Goal: Transaction & Acquisition: Purchase product/service

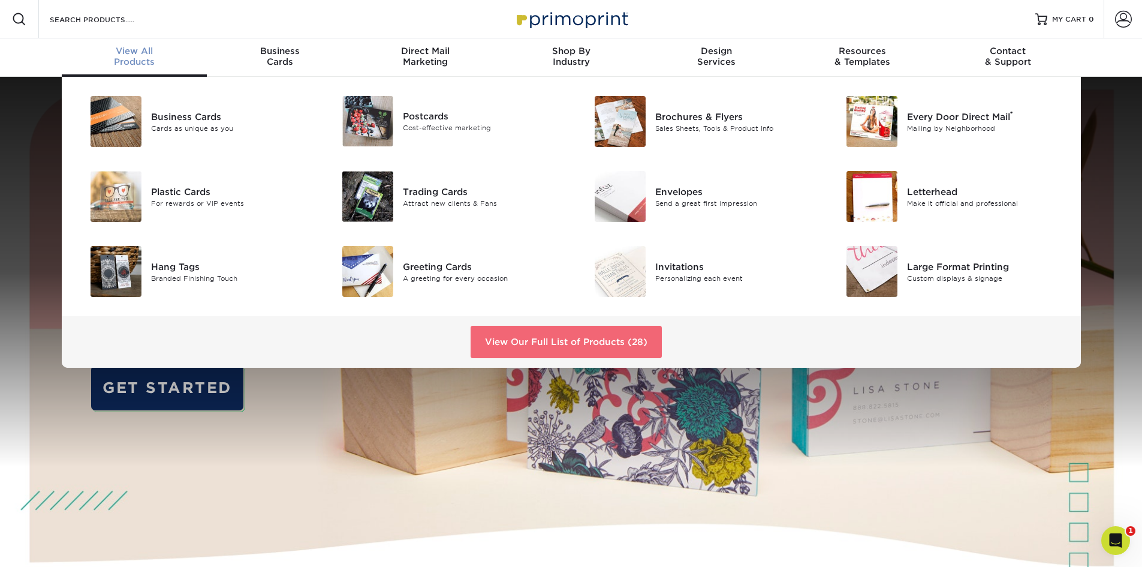
click at [576, 340] on link "View Our Full List of Products (28)" at bounding box center [566, 342] width 191 height 32
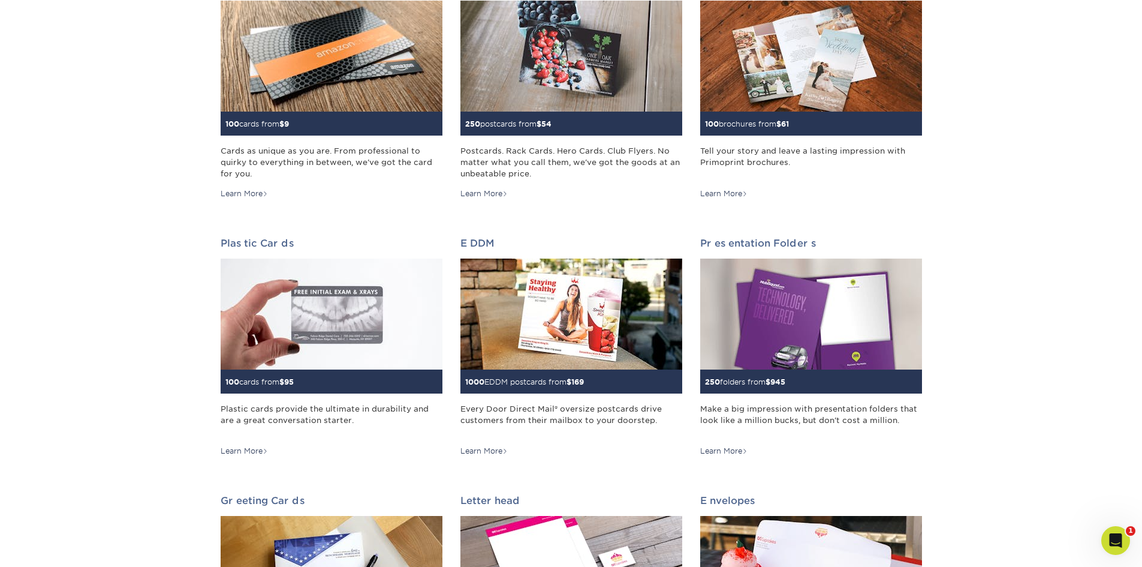
scroll to position [240, 0]
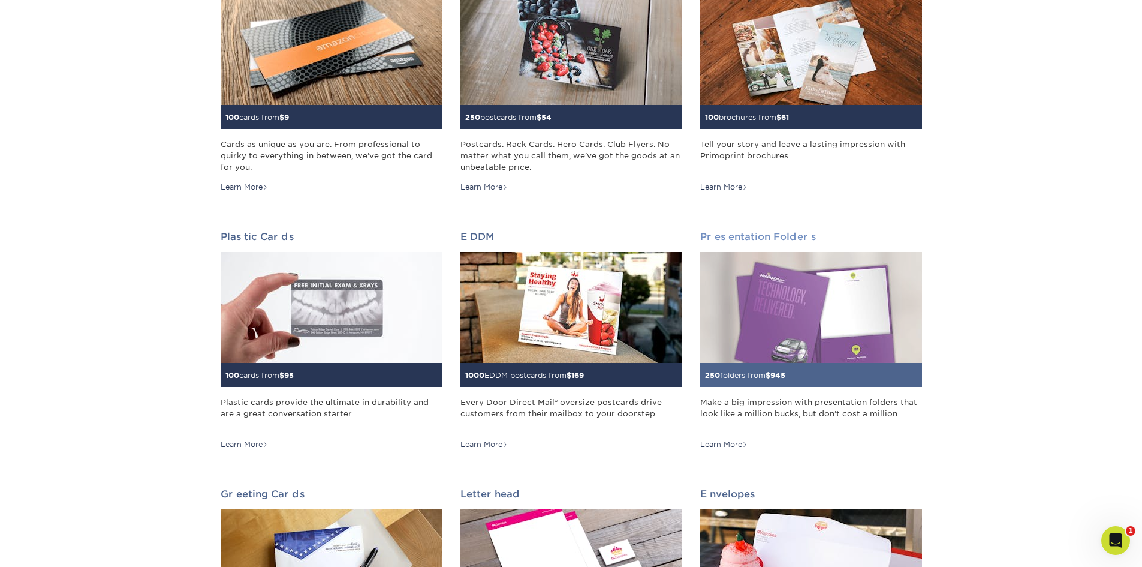
click at [823, 272] on img at bounding box center [811, 307] width 222 height 111
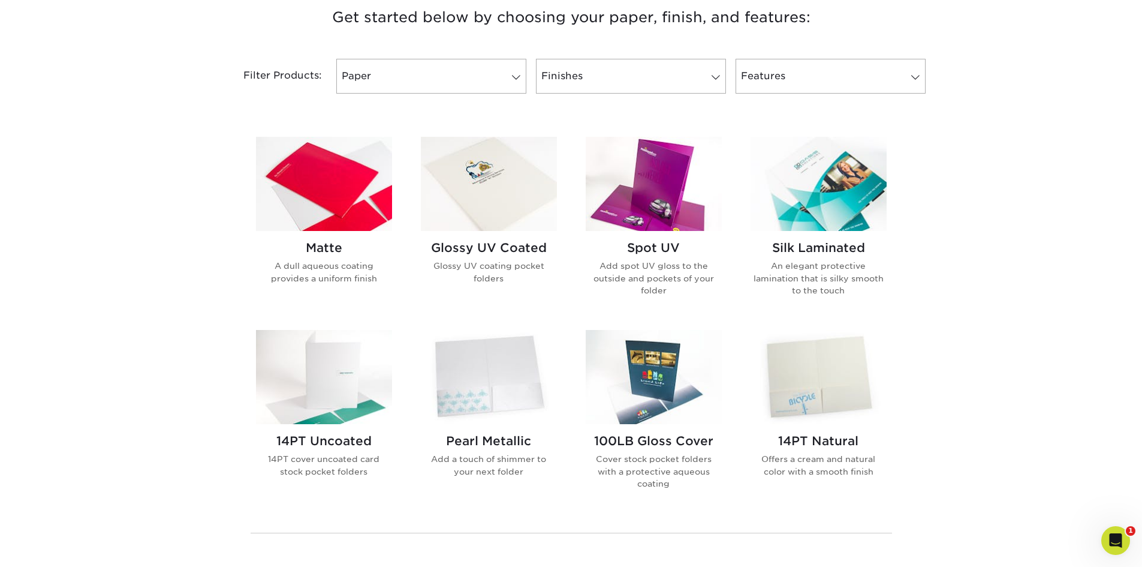
scroll to position [480, 0]
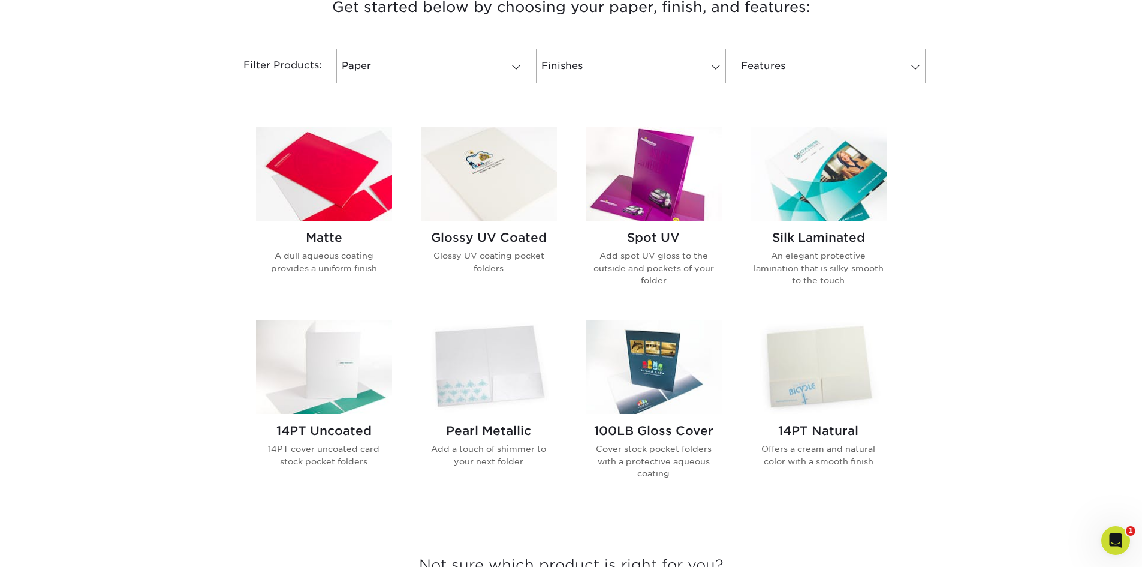
click at [348, 201] on img at bounding box center [324, 174] width 136 height 94
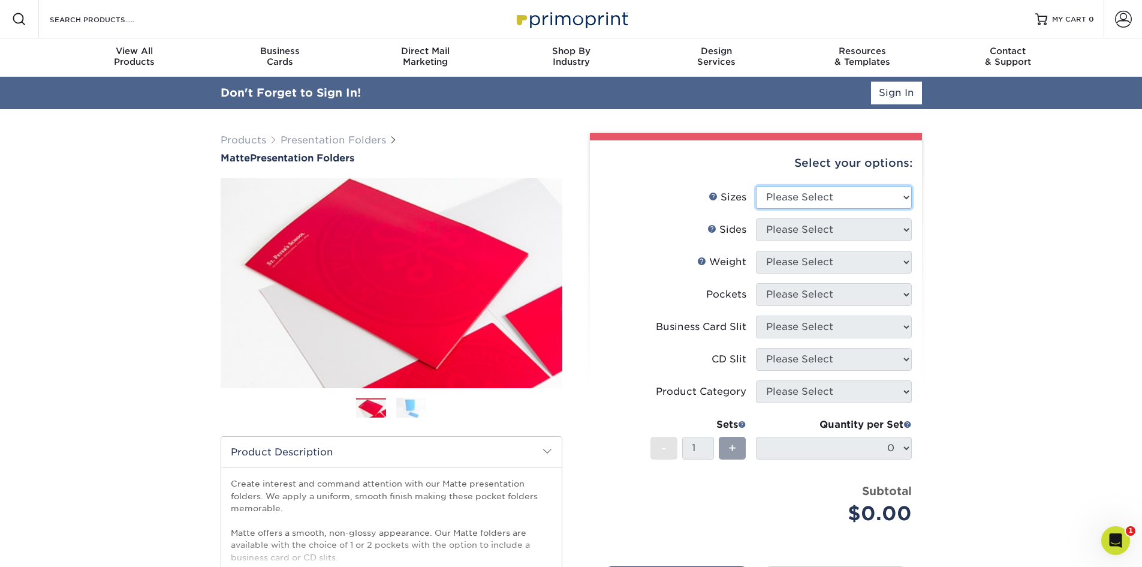
click at [825, 201] on select "Please Select 6" x 9" 9" x 12"" at bounding box center [834, 197] width 156 height 23
select select "9.00x12.00"
click at [756, 186] on select "Please Select 6" x 9" 9" x 12"" at bounding box center [834, 197] width 156 height 23
click at [824, 231] on select "Please Select Print Both Sides Print Front Only" at bounding box center [834, 229] width 156 height 23
select select "13abbda7-1d64-4f25-8bb2-c179b224825d"
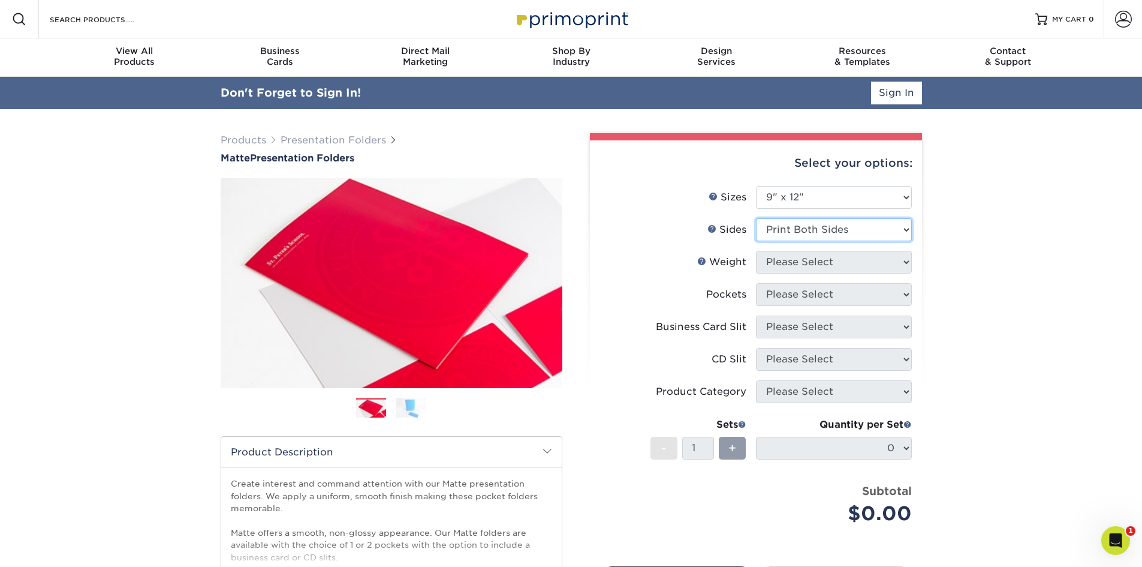
click at [756, 218] on select "Please Select Print Both Sides Print Front Only" at bounding box center [834, 229] width 156 height 23
click at [1013, 277] on div "Products Presentation Folders Matte Presentation Folders Previous Next" at bounding box center [571, 429] width 1142 height 640
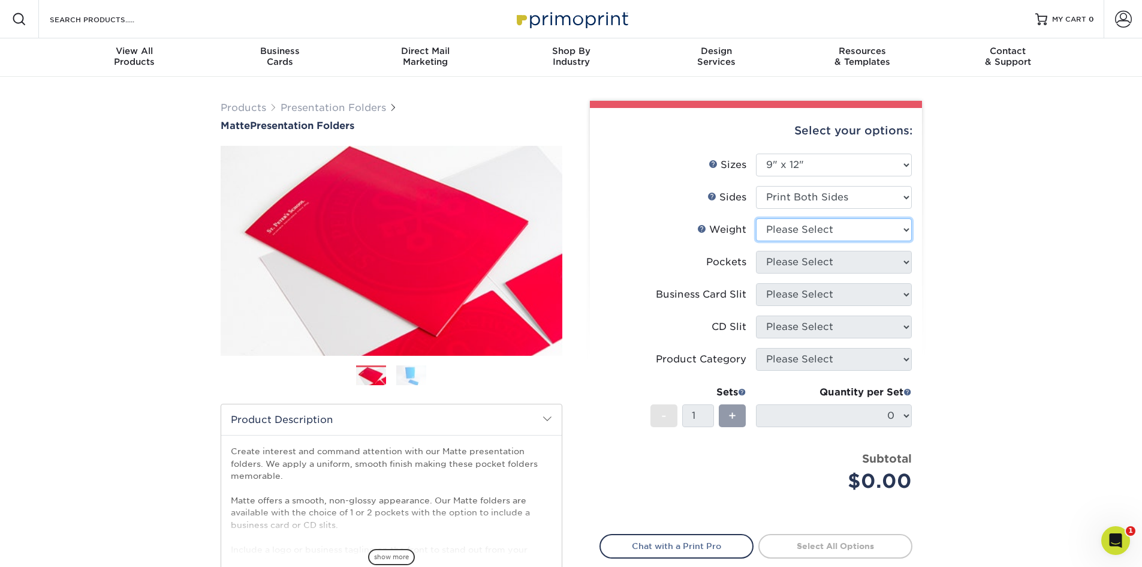
click at [820, 232] on select "Please Select 14PT 16PT" at bounding box center [834, 229] width 156 height 23
select select "14PT"
click at [756, 218] on select "Please Select 14PT 16PT" at bounding box center [834, 229] width 156 height 23
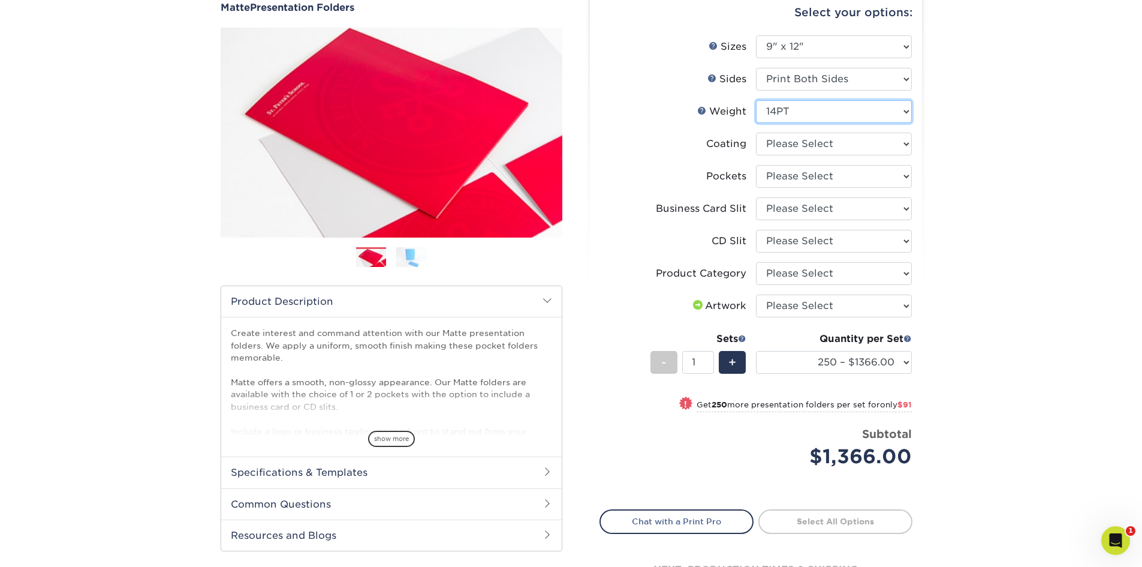
scroll to position [120, 0]
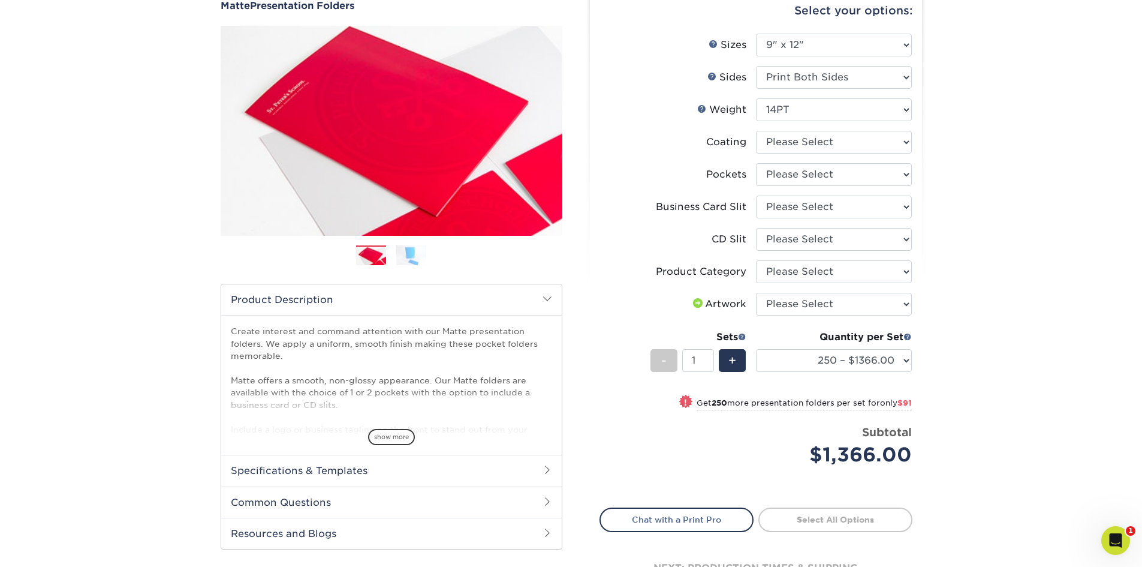
click at [965, 341] on div "Products Presentation Folders Matte Presentation Folders Previous Next" at bounding box center [571, 302] width 1142 height 690
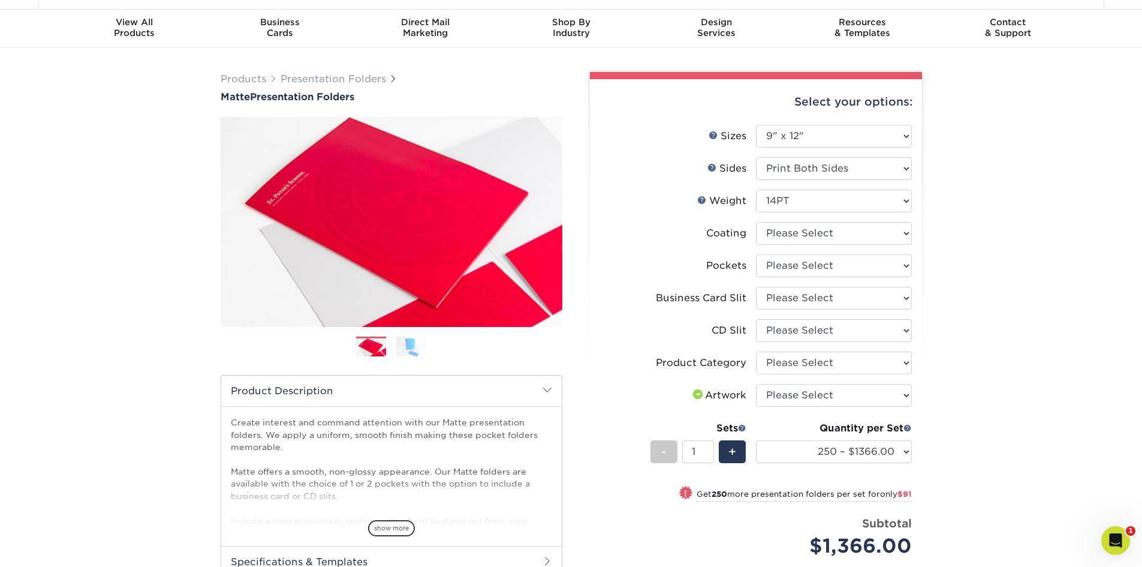
scroll to position [0, 0]
